Goal: Task Accomplishment & Management: Complete application form

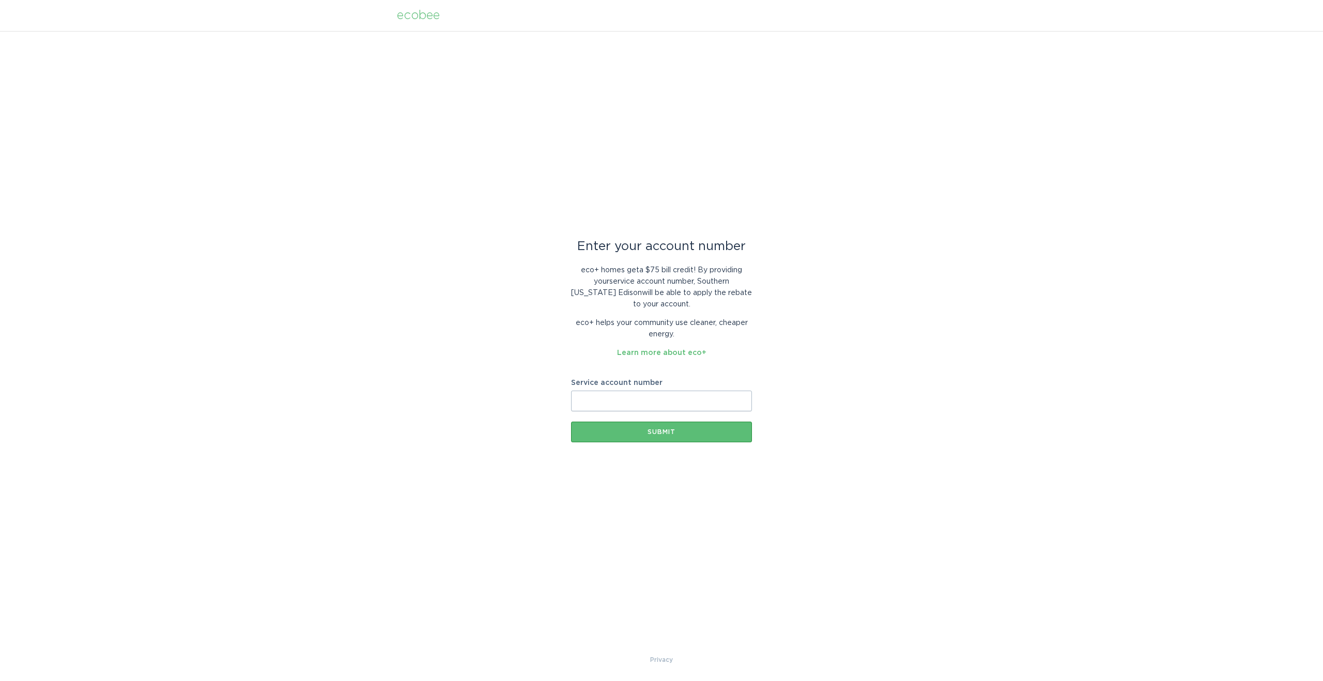
click at [618, 394] on div "Service account number" at bounding box center [661, 395] width 181 height 32
click at [618, 394] on input "Service account number" at bounding box center [661, 401] width 181 height 21
paste input "700961751913"
drag, startPoint x: 698, startPoint y: 394, endPoint x: 383, endPoint y: 379, distance: 315.7
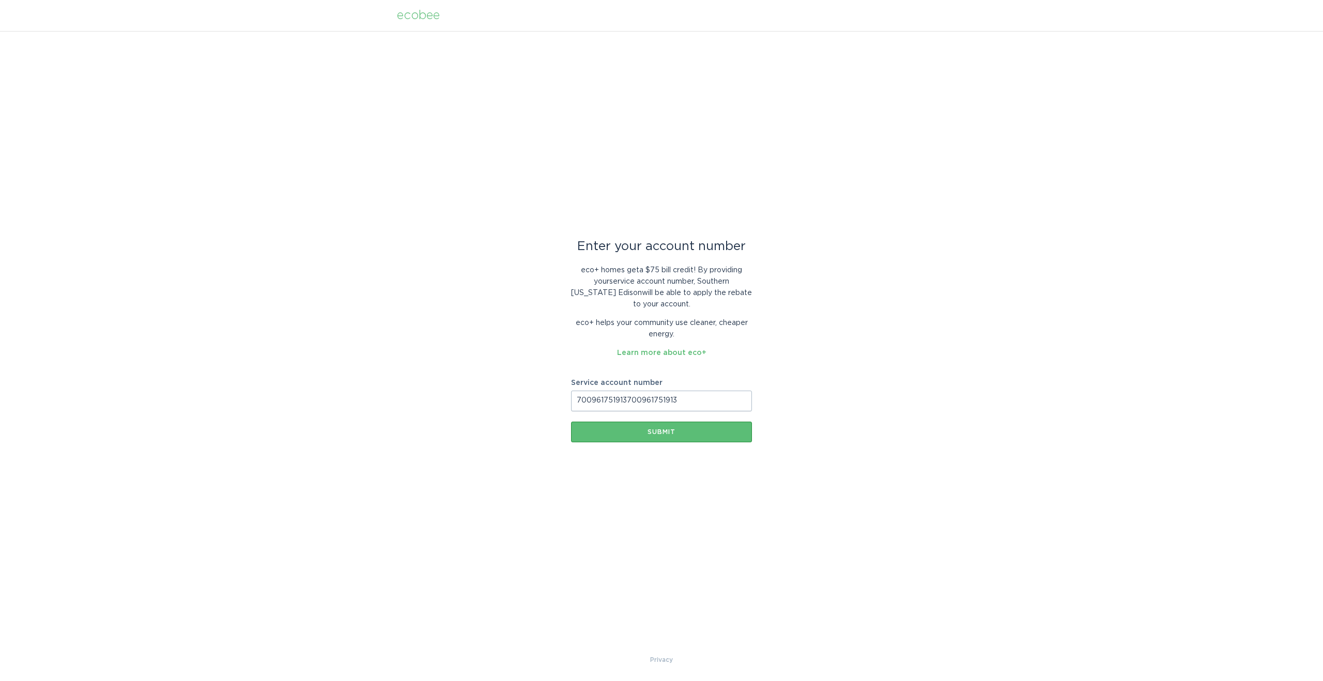
click at [383, 379] on div "Enter your account number eco+ homes get a $75 bill credit ! By providing your …" at bounding box center [661, 342] width 1323 height 623
click at [600, 401] on input "700961751913700961751913" at bounding box center [661, 401] width 181 height 21
paste input "text"
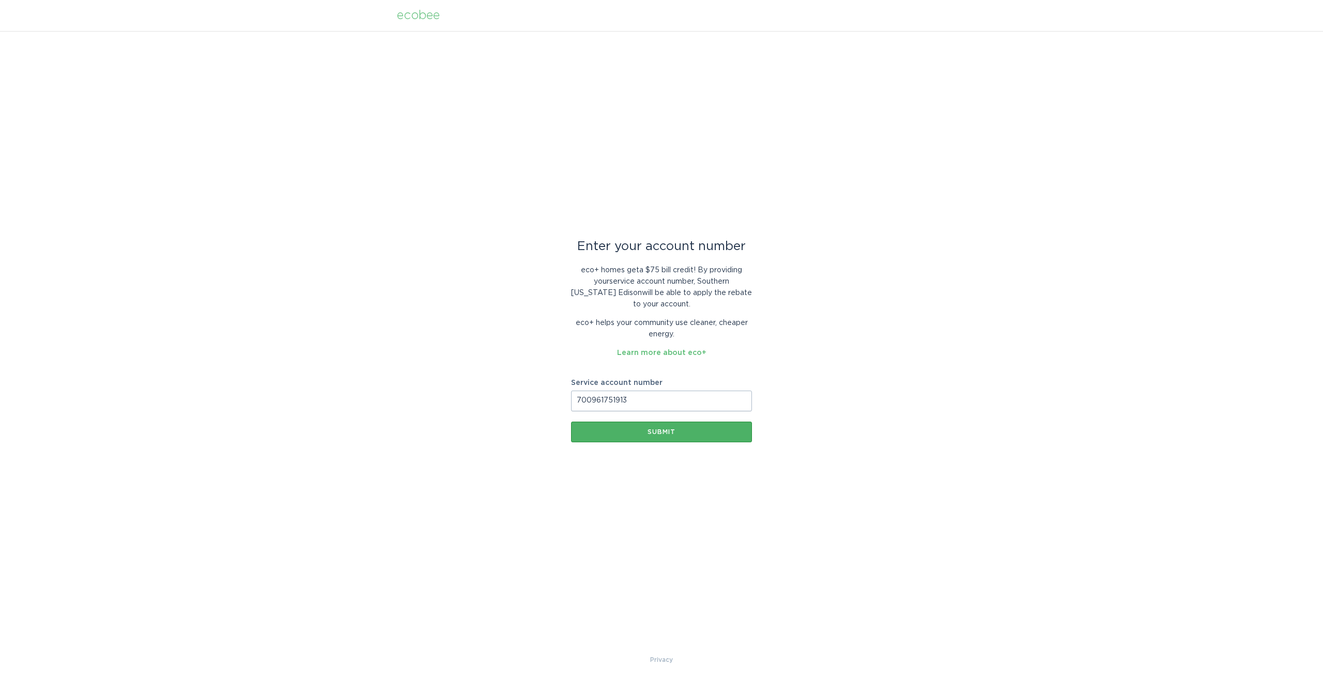
type input "700961751913"
click at [625, 431] on div "Submit" at bounding box center [661, 432] width 171 height 6
